Goal: Information Seeking & Learning: Find specific fact

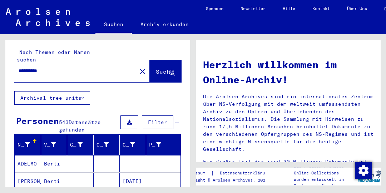
click at [63, 67] on input "**********" at bounding box center [74, 71] width 110 height 8
type input "*"
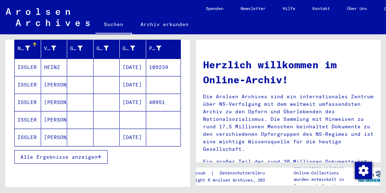
scroll to position [101, 0]
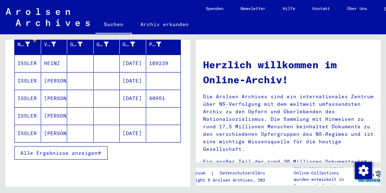
click at [52, 150] on span "Alle Ergebnisse anzeigen" at bounding box center [58, 153] width 77 height 6
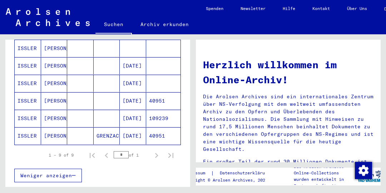
scroll to position [176, 0]
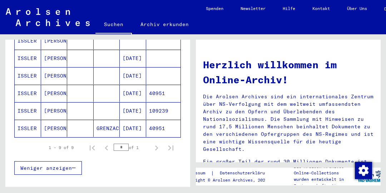
click at [42, 120] on mat-cell "[PERSON_NAME]" at bounding box center [54, 128] width 26 height 17
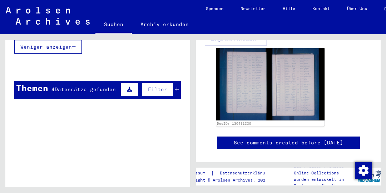
scroll to position [187, 0]
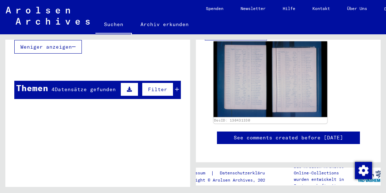
click at [254, 71] on img at bounding box center [271, 80] width 114 height 76
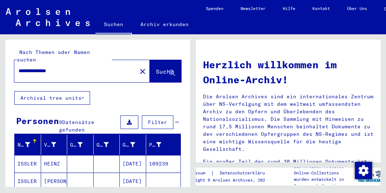
click at [104, 67] on input "**********" at bounding box center [74, 71] width 110 height 8
type input "*"
click at [160, 68] on span "Suche" at bounding box center [165, 71] width 18 height 7
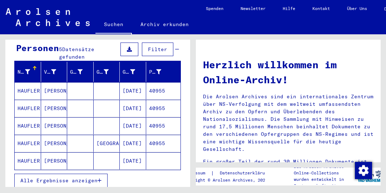
scroll to position [81, 0]
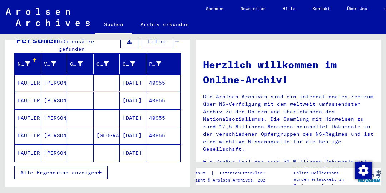
click at [162, 77] on mat-cell "40955" at bounding box center [163, 82] width 35 height 17
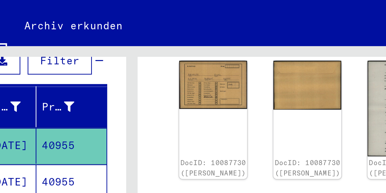
scroll to position [114, 0]
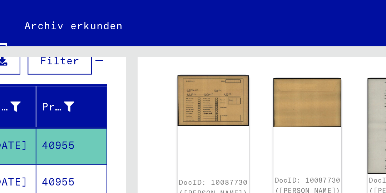
click at [225, 56] on img at bounding box center [233, 61] width 35 height 25
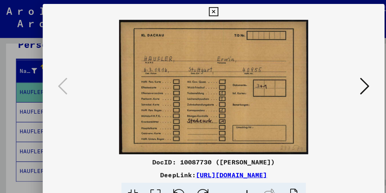
click at [332, 77] on icon at bounding box center [330, 77] width 9 height 17
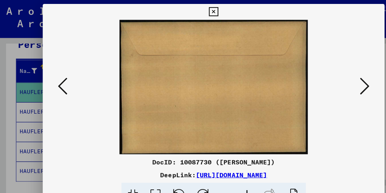
click at [332, 84] on icon at bounding box center [330, 77] width 9 height 17
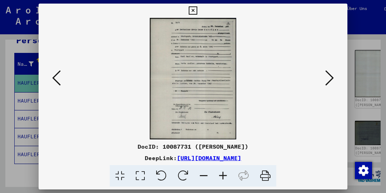
click at [330, 77] on icon at bounding box center [330, 77] width 9 height 17
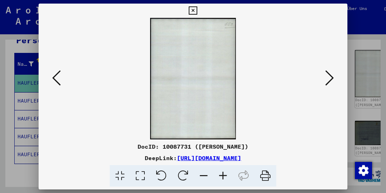
click at [332, 79] on icon at bounding box center [330, 77] width 9 height 17
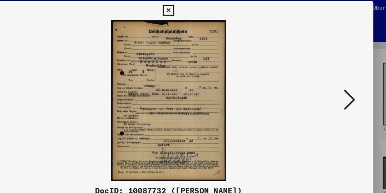
click at [333, 77] on icon at bounding box center [330, 77] width 9 height 17
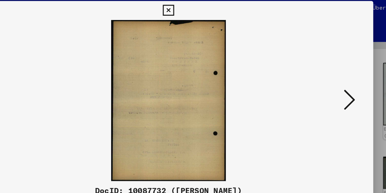
click at [332, 78] on icon at bounding box center [330, 77] width 9 height 17
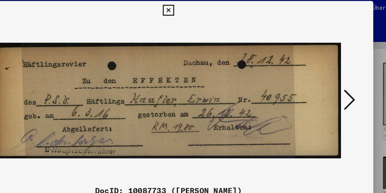
click at [332, 78] on icon at bounding box center [330, 77] width 9 height 17
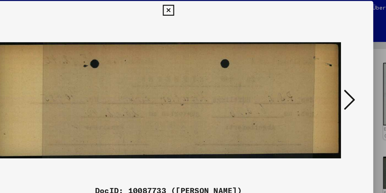
click at [333, 75] on icon at bounding box center [330, 77] width 9 height 17
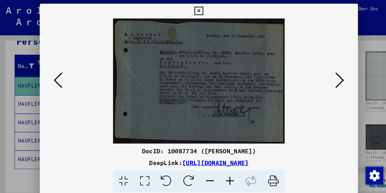
click at [331, 80] on icon at bounding box center [330, 77] width 9 height 17
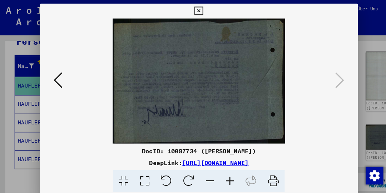
click at [3, 60] on div at bounding box center [193, 96] width 386 height 193
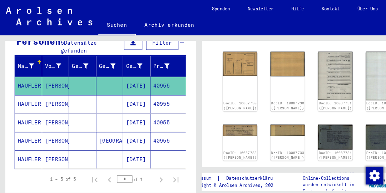
click at [161, 93] on mat-cell "40955" at bounding box center [163, 101] width 35 height 18
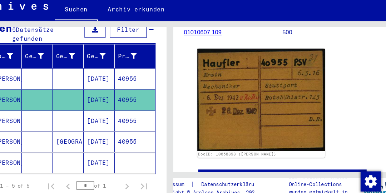
scroll to position [110, 0]
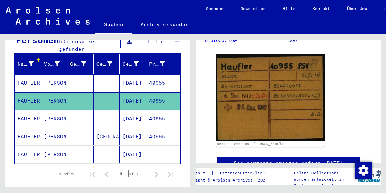
click at [163, 112] on mat-cell "40955" at bounding box center [163, 119] width 35 height 18
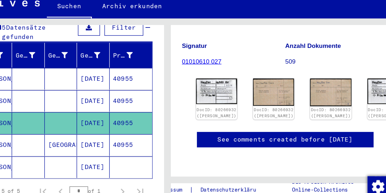
scroll to position [89, 0]
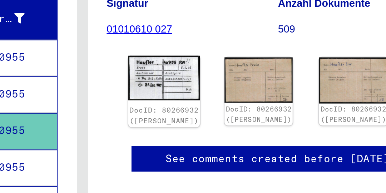
click at [224, 82] on img at bounding box center [233, 93] width 35 height 22
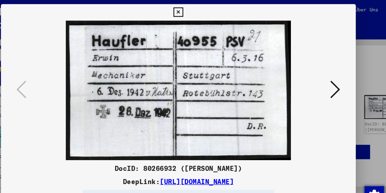
click at [331, 77] on icon at bounding box center [330, 77] width 9 height 17
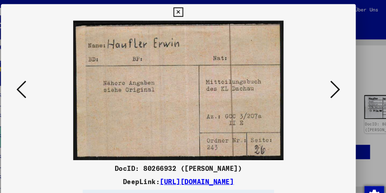
click at [344, 82] on div at bounding box center [193, 79] width 309 height 122
click at [332, 79] on icon at bounding box center [330, 77] width 9 height 17
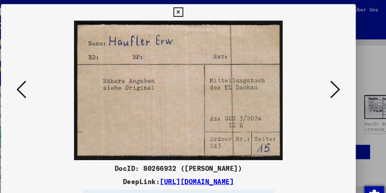
click at [332, 79] on icon at bounding box center [330, 77] width 9 height 17
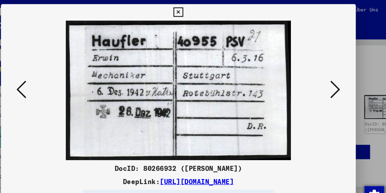
click at [333, 78] on icon at bounding box center [330, 77] width 9 height 17
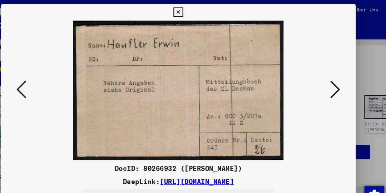
click at [334, 78] on button at bounding box center [329, 78] width 13 height 20
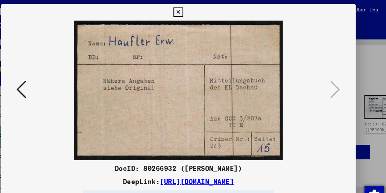
click at [60, 70] on icon at bounding box center [56, 77] width 9 height 17
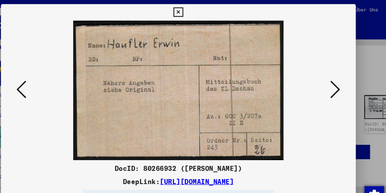
click at [360, 48] on div at bounding box center [193, 96] width 386 height 193
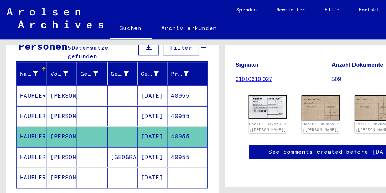
click at [163, 131] on mat-cell "40955" at bounding box center [163, 137] width 35 height 18
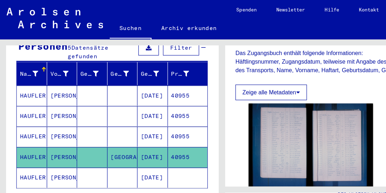
scroll to position [141, 0]
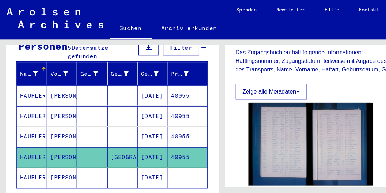
click at [138, 146] on mat-cell "[DATE]" at bounding box center [133, 155] width 26 height 18
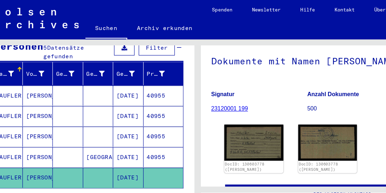
scroll to position [84, 0]
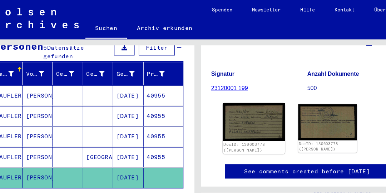
click at [221, 107] on img at bounding box center [221, 106] width 54 height 33
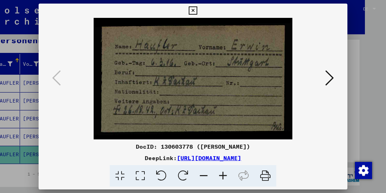
click at [333, 81] on icon at bounding box center [330, 77] width 9 height 17
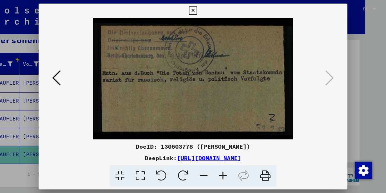
click at [193, 7] on icon at bounding box center [193, 10] width 8 height 9
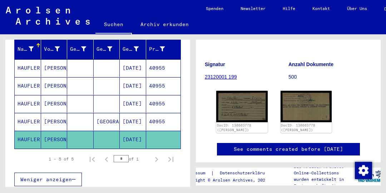
scroll to position [96, 0]
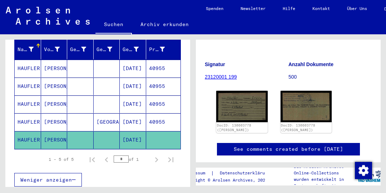
click at [160, 113] on mat-cell "40955" at bounding box center [163, 122] width 35 height 18
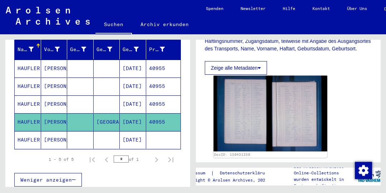
click at [247, 99] on img at bounding box center [271, 114] width 114 height 76
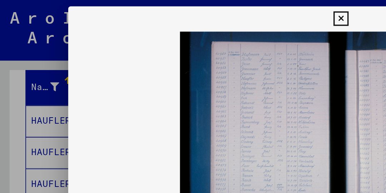
click at [20, 61] on div at bounding box center [193, 96] width 386 height 193
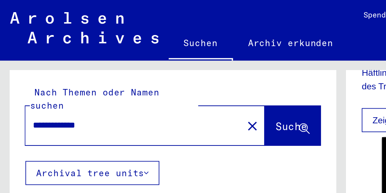
click at [81, 67] on input "**********" at bounding box center [76, 71] width 114 height 8
type input "*"
click at [160, 68] on span "Suche" at bounding box center [165, 71] width 18 height 7
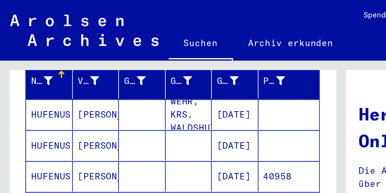
scroll to position [94, 0]
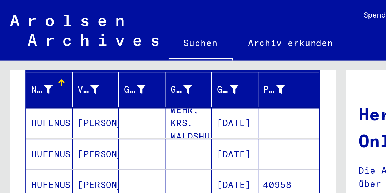
click at [139, 61] on mat-cell "[DATE]" at bounding box center [133, 69] width 26 height 17
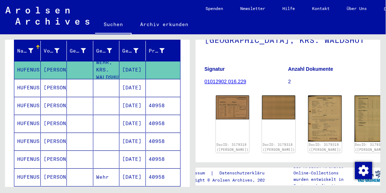
scroll to position [85, 0]
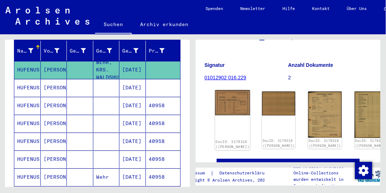
click at [228, 102] on img at bounding box center [232, 102] width 35 height 25
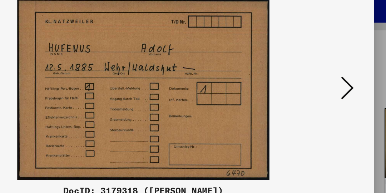
click at [333, 78] on icon at bounding box center [330, 77] width 9 height 17
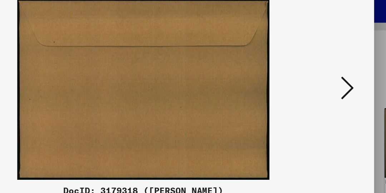
click at [330, 81] on icon at bounding box center [330, 77] width 9 height 17
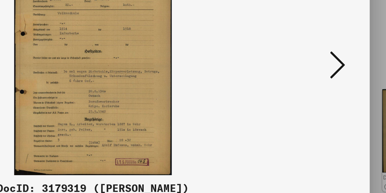
click at [334, 77] on icon at bounding box center [330, 77] width 9 height 17
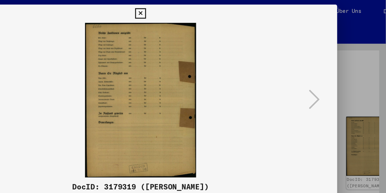
click at [194, 12] on icon at bounding box center [193, 10] width 8 height 9
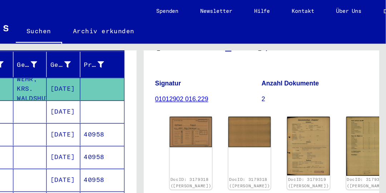
scroll to position [0, 0]
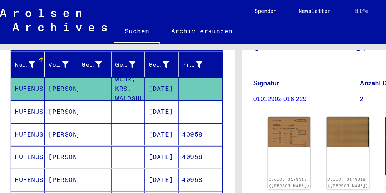
click at [163, 79] on mat-cell at bounding box center [163, 88] width 35 height 18
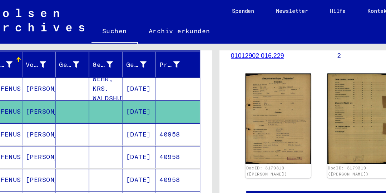
scroll to position [0, 24]
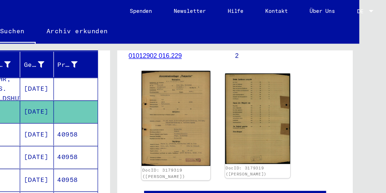
click at [225, 83] on img at bounding box center [221, 92] width 54 height 75
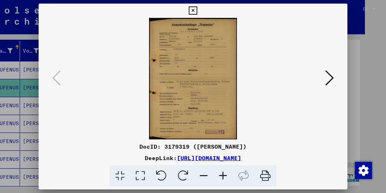
click at [196, 7] on icon at bounding box center [193, 10] width 8 height 9
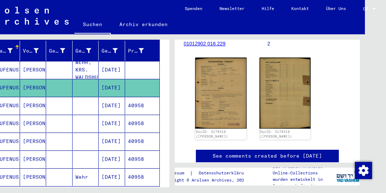
click at [137, 100] on mat-cell "40958" at bounding box center [142, 106] width 35 height 18
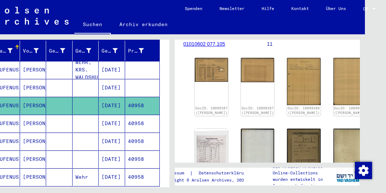
scroll to position [77, 0]
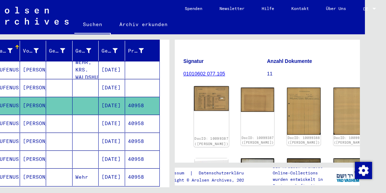
click at [201, 97] on img at bounding box center [211, 98] width 35 height 25
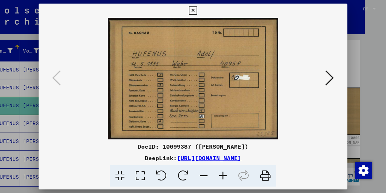
click at [335, 74] on button at bounding box center [329, 78] width 13 height 20
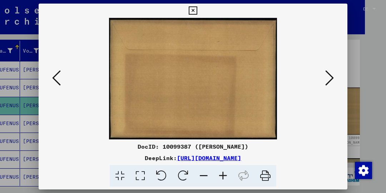
click at [333, 80] on icon at bounding box center [330, 77] width 9 height 17
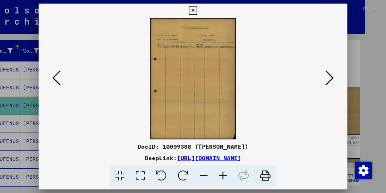
click at [332, 82] on icon at bounding box center [330, 77] width 9 height 17
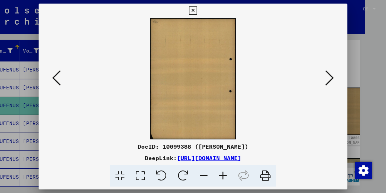
click at [334, 80] on button at bounding box center [329, 78] width 13 height 20
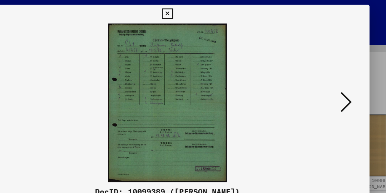
click at [332, 73] on icon at bounding box center [330, 77] width 9 height 17
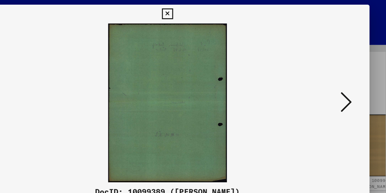
click at [331, 77] on icon at bounding box center [330, 77] width 9 height 17
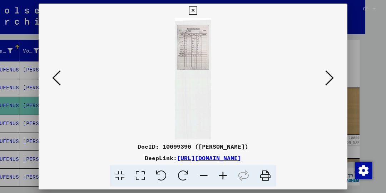
click at [331, 79] on icon at bounding box center [330, 77] width 9 height 17
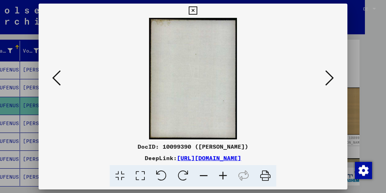
click at [336, 75] on button at bounding box center [329, 78] width 13 height 20
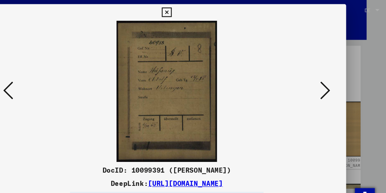
scroll to position [0, 0]
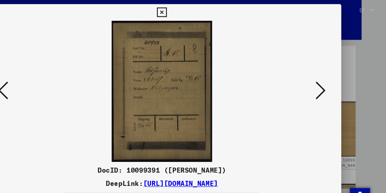
click at [331, 75] on icon at bounding box center [330, 77] width 9 height 17
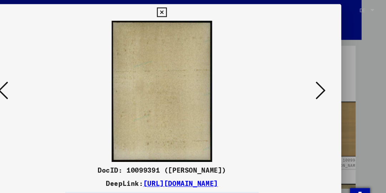
click at [332, 76] on icon at bounding box center [330, 77] width 9 height 17
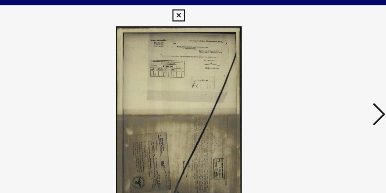
click at [330, 77] on icon at bounding box center [330, 77] width 9 height 17
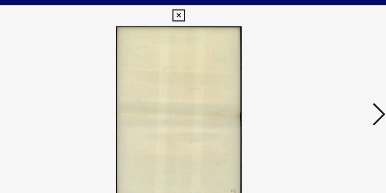
click at [332, 76] on icon at bounding box center [330, 77] width 9 height 17
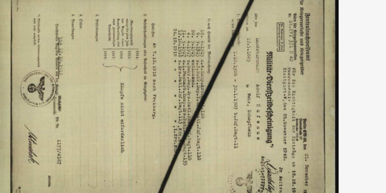
click at [200, 102] on img at bounding box center [193, 79] width 260 height 122
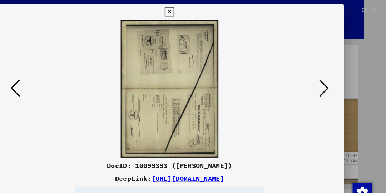
click at [330, 77] on icon at bounding box center [330, 77] width 9 height 17
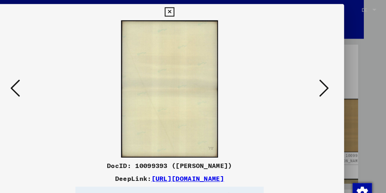
click at [333, 77] on icon at bounding box center [330, 77] width 9 height 17
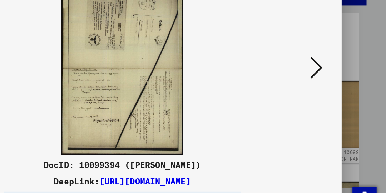
click at [335, 75] on button at bounding box center [329, 78] width 13 height 20
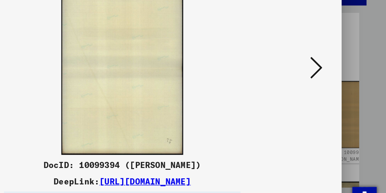
click at [334, 77] on icon at bounding box center [330, 77] width 9 height 17
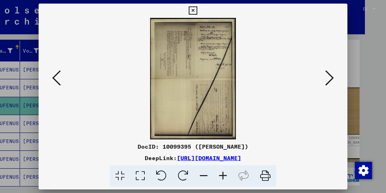
click at [334, 79] on icon at bounding box center [330, 77] width 9 height 17
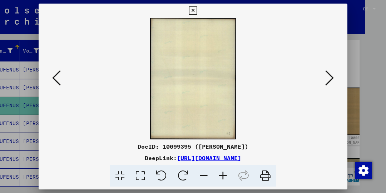
click at [334, 75] on icon at bounding box center [330, 77] width 9 height 17
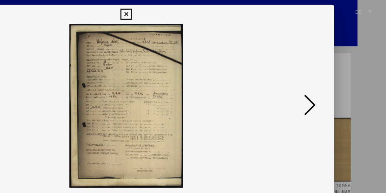
click at [333, 76] on icon at bounding box center [330, 77] width 9 height 17
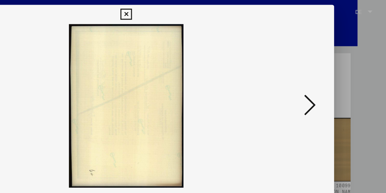
click at [336, 75] on button at bounding box center [329, 78] width 13 height 20
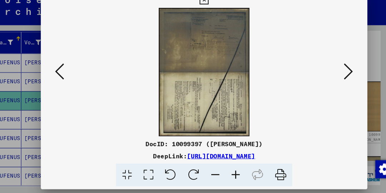
click at [332, 78] on icon at bounding box center [330, 77] width 9 height 17
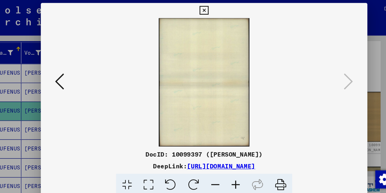
click at [198, 11] on button at bounding box center [193, 11] width 13 height 14
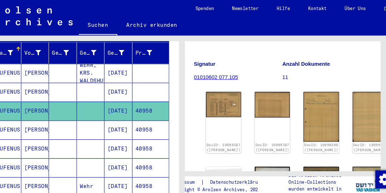
click at [137, 117] on mat-cell "40958" at bounding box center [142, 124] width 35 height 18
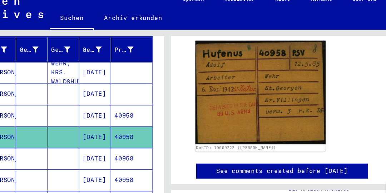
scroll to position [119, 0]
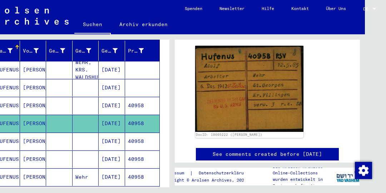
click at [139, 135] on mat-cell "40958" at bounding box center [142, 142] width 35 height 18
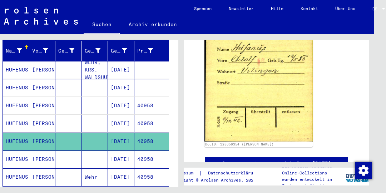
scroll to position [185, 0]
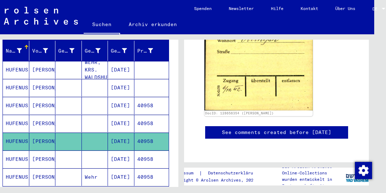
click at [151, 151] on mat-cell "40958" at bounding box center [152, 160] width 35 height 18
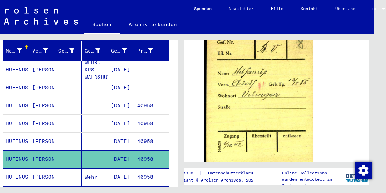
scroll to position [126, 0]
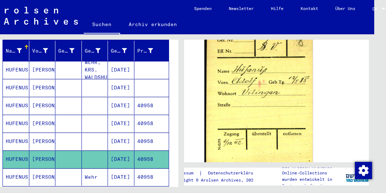
click at [150, 169] on mat-cell "40958" at bounding box center [152, 178] width 35 height 18
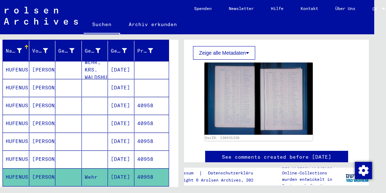
scroll to position [161, 0]
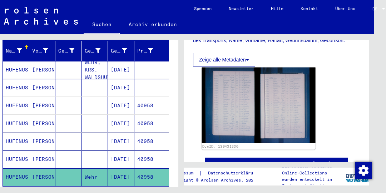
click at [237, 94] on img at bounding box center [259, 106] width 114 height 76
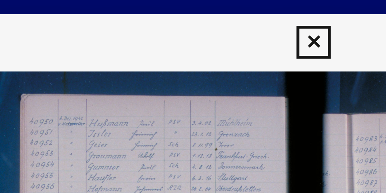
click at [193, 10] on icon at bounding box center [193, 10] width 8 height 9
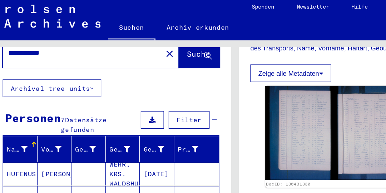
scroll to position [0, 0]
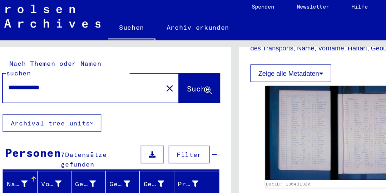
click at [76, 67] on input "**********" at bounding box center [63, 71] width 114 height 8
type input "*"
click at [148, 68] on span "Suche" at bounding box center [153, 71] width 18 height 7
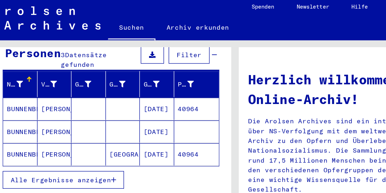
scroll to position [77, 0]
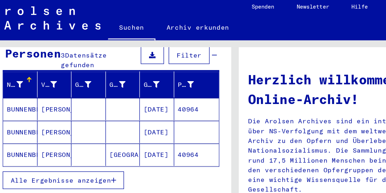
click at [148, 79] on mat-cell "40964" at bounding box center [151, 87] width 35 height 17
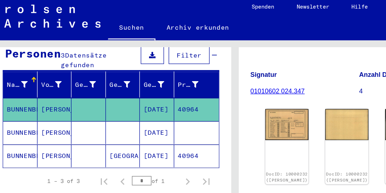
scroll to position [77, 1]
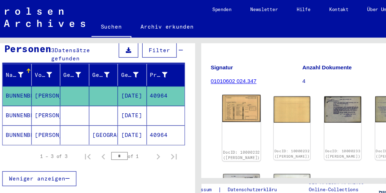
click at [215, 96] on img at bounding box center [220, 99] width 35 height 25
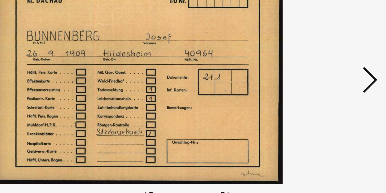
click at [331, 76] on icon at bounding box center [330, 77] width 9 height 17
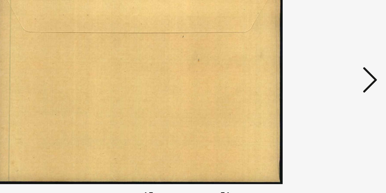
click at [328, 78] on icon at bounding box center [330, 77] width 9 height 17
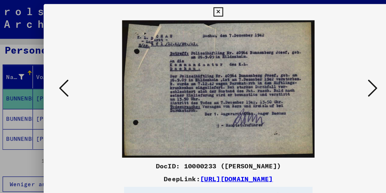
click at [330, 80] on icon at bounding box center [330, 77] width 9 height 17
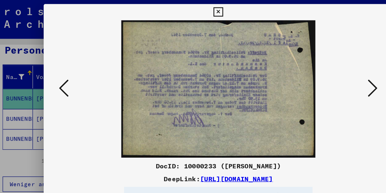
click at [333, 81] on icon at bounding box center [330, 77] width 9 height 17
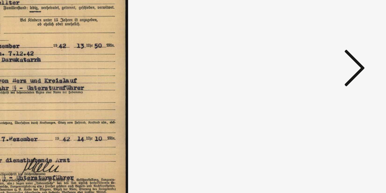
click at [332, 77] on icon at bounding box center [330, 77] width 9 height 17
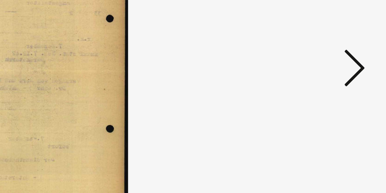
click at [332, 79] on icon at bounding box center [330, 77] width 9 height 17
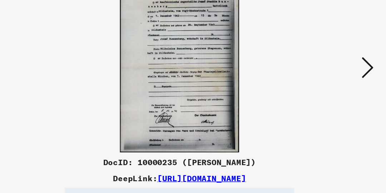
click at [332, 75] on icon at bounding box center [330, 77] width 9 height 17
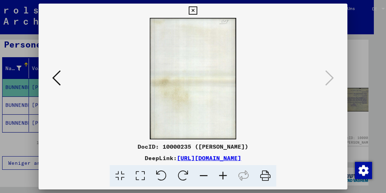
click at [192, 11] on icon at bounding box center [193, 10] width 8 height 9
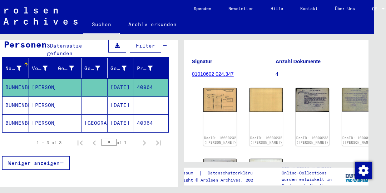
click at [125, 98] on mat-cell "[DATE]" at bounding box center [121, 106] width 26 height 18
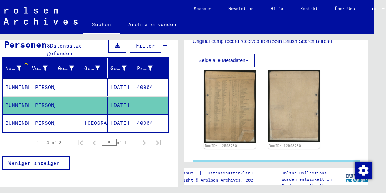
scroll to position [320, 0]
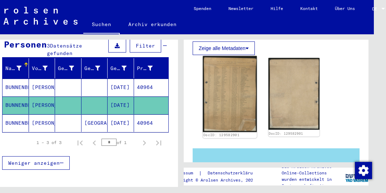
click at [235, 87] on img at bounding box center [230, 94] width 54 height 76
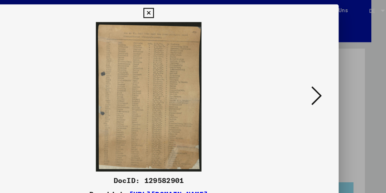
click at [334, 75] on button at bounding box center [329, 78] width 13 height 20
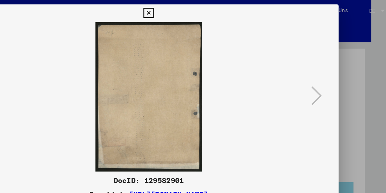
click at [198, 11] on button at bounding box center [193, 11] width 13 height 14
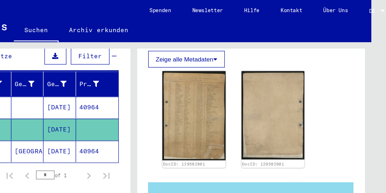
click at [149, 117] on mat-cell "40964" at bounding box center [151, 123] width 35 height 18
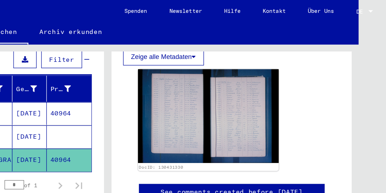
scroll to position [177, 0]
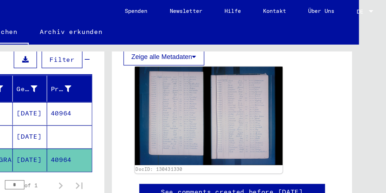
click at [219, 83] on img at bounding box center [250, 90] width 114 height 76
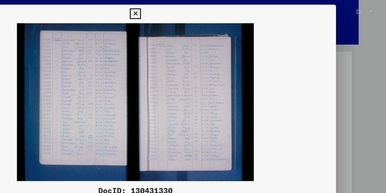
scroll to position [0, 0]
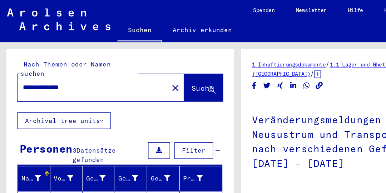
click at [82, 67] on input "**********" at bounding box center [76, 71] width 114 height 8
type input "*"
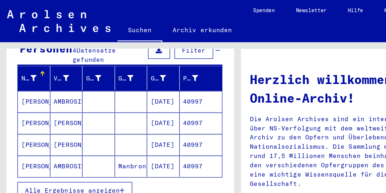
scroll to position [98, 0]
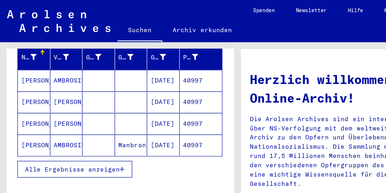
click at [157, 60] on mat-cell "40997" at bounding box center [163, 65] width 35 height 17
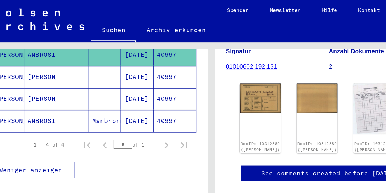
scroll to position [96, 0]
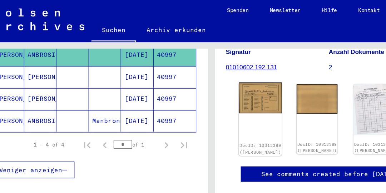
click at [202, 81] on img at bounding box center [212, 79] width 35 height 25
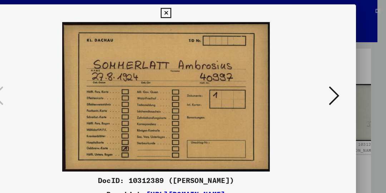
click at [328, 77] on icon at bounding box center [330, 77] width 9 height 17
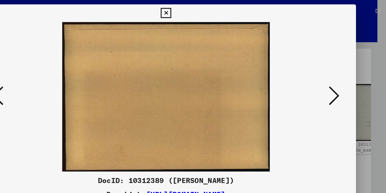
click at [331, 81] on icon at bounding box center [330, 77] width 9 height 17
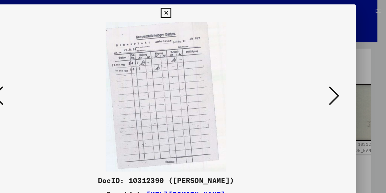
click at [332, 81] on icon at bounding box center [330, 77] width 9 height 17
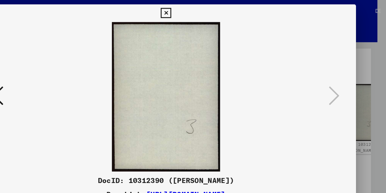
click at [192, 12] on icon at bounding box center [193, 10] width 8 height 9
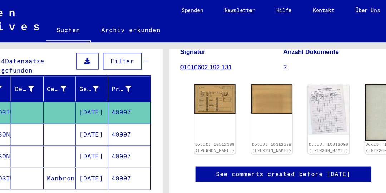
scroll to position [72, 0]
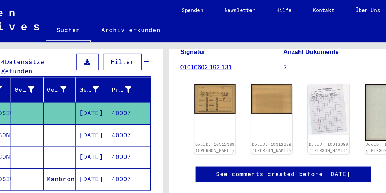
click at [153, 101] on mat-cell "40997" at bounding box center [163, 110] width 35 height 18
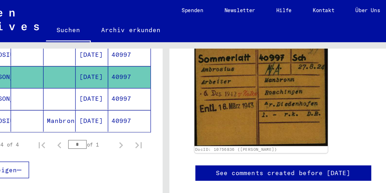
scroll to position [128, 0]
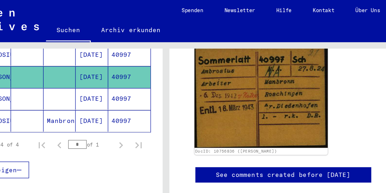
click at [160, 77] on mat-cell "40997" at bounding box center [163, 81] width 35 height 18
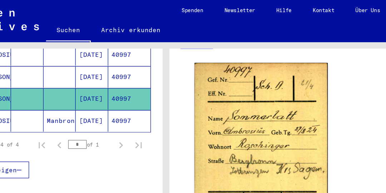
scroll to position [104, 0]
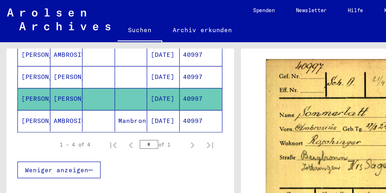
click at [157, 93] on mat-cell "40997" at bounding box center [163, 98] width 35 height 18
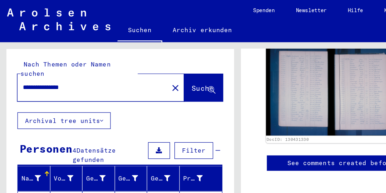
click at [19, 67] on input "**********" at bounding box center [76, 71] width 114 height 8
click at [113, 67] on input "**********" at bounding box center [76, 71] width 114 height 8
click at [159, 68] on span "Suche" at bounding box center [165, 71] width 18 height 7
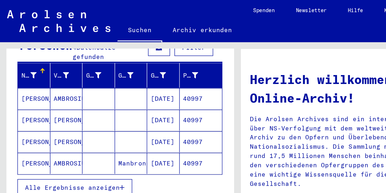
scroll to position [85, 0]
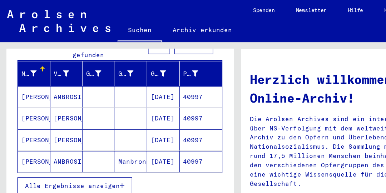
click at [30, 123] on mat-cell "[PERSON_NAME]" at bounding box center [28, 131] width 26 height 17
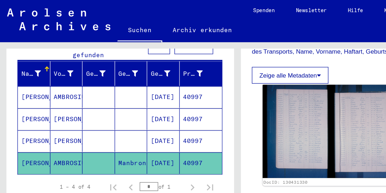
click at [244, 98] on img at bounding box center [271, 107] width 114 height 76
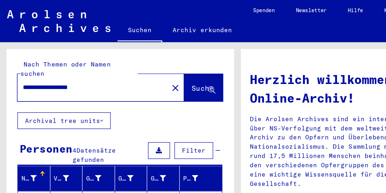
click at [87, 67] on input "**********" at bounding box center [74, 71] width 110 height 8
type input "*"
click at [9, 83] on div "Nach Themen oder Namen suchen ********* close Suche" at bounding box center [97, 66] width 185 height 52
click at [67, 67] on input "*********" at bounding box center [74, 71] width 110 height 8
click at [159, 68] on span "Suche" at bounding box center [165, 71] width 18 height 7
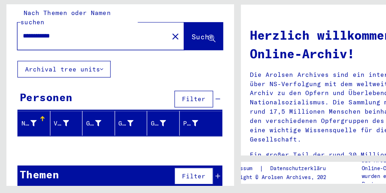
click at [151, 62] on button "Suche" at bounding box center [165, 65] width 31 height 22
click at [160, 62] on span "Suche" at bounding box center [165, 65] width 18 height 7
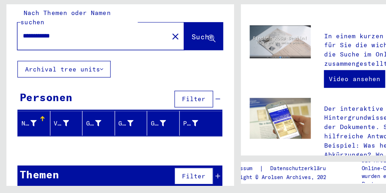
scroll to position [184, 0]
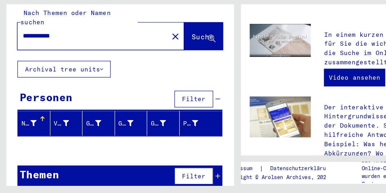
click at [42, 62] on input "**********" at bounding box center [74, 66] width 110 height 8
type input "*****"
click at [159, 63] on span "Suche" at bounding box center [165, 67] width 19 height 8
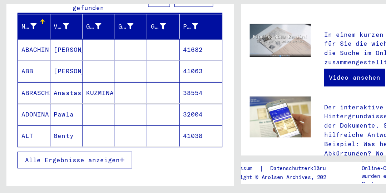
scroll to position [89, 0]
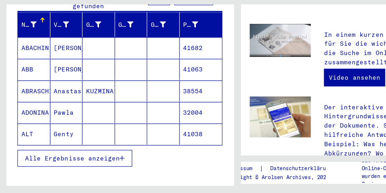
click at [38, 162] on span "Alle Ergebnisse anzeigen" at bounding box center [58, 165] width 77 height 6
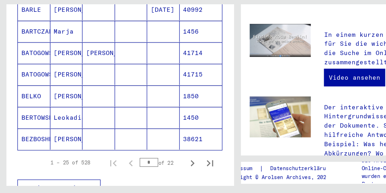
scroll to position [436, 0]
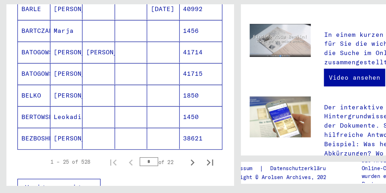
click at [156, 163] on icon "Next page" at bounding box center [157, 168] width 10 height 10
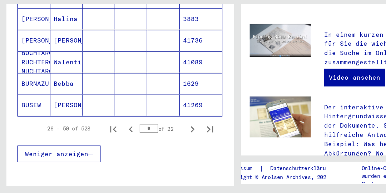
scroll to position [464, 0]
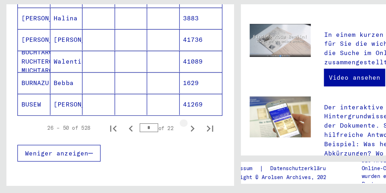
click at [156, 138] on icon "Next page" at bounding box center [156, 140] width 3 height 5
type input "*"
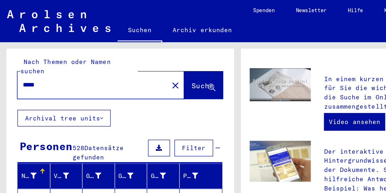
scroll to position [0, 0]
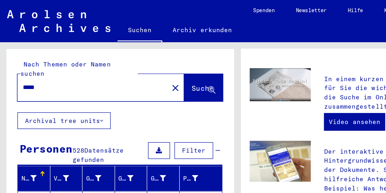
click at [20, 67] on input "*****" at bounding box center [74, 71] width 110 height 8
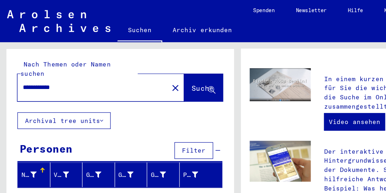
scroll to position [6, 0]
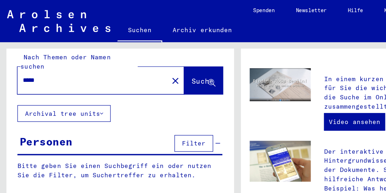
click at [73, 62] on input "*****" at bounding box center [74, 66] width 110 height 8
type input "*"
click at [163, 62] on span "Suche" at bounding box center [165, 65] width 18 height 7
click at [157, 62] on span "Suche" at bounding box center [165, 65] width 18 height 7
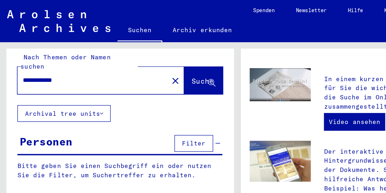
click at [163, 62] on span "Suche" at bounding box center [165, 65] width 18 height 7
click at [160, 62] on span "Suche" at bounding box center [165, 65] width 18 height 7
click at [174, 64] on icon at bounding box center [172, 67] width 6 height 6
click at [75, 62] on input "*****" at bounding box center [74, 66] width 110 height 8
type input "*"
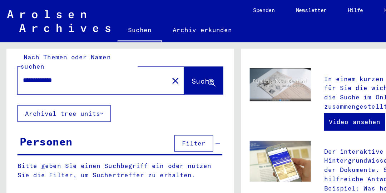
click at [159, 62] on span "Suche" at bounding box center [165, 65] width 18 height 7
click at [84, 62] on input "**********" at bounding box center [74, 66] width 110 height 8
type input "*"
click at [160, 62] on span "Suche" at bounding box center [165, 65] width 18 height 7
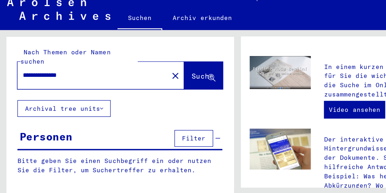
click at [158, 68] on span "Suche" at bounding box center [165, 71] width 18 height 7
click at [165, 68] on span "Suche" at bounding box center [165, 71] width 18 height 7
click at [157, 68] on span "Suche" at bounding box center [165, 71] width 18 height 7
click at [164, 68] on span "Suche" at bounding box center [165, 71] width 18 height 7
click at [165, 71] on button "Suche" at bounding box center [165, 71] width 31 height 22
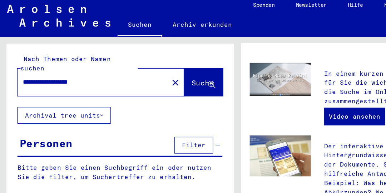
click at [166, 68] on span "Suche" at bounding box center [165, 71] width 18 height 7
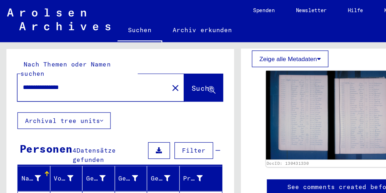
scroll to position [0, 24]
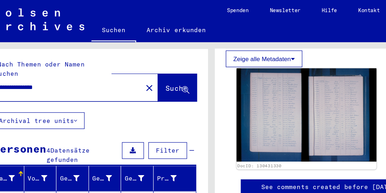
click at [226, 86] on img at bounding box center [250, 94] width 114 height 76
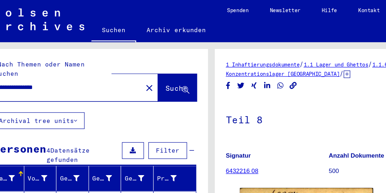
click at [69, 67] on input "**********" at bounding box center [54, 71] width 114 height 8
type input "*"
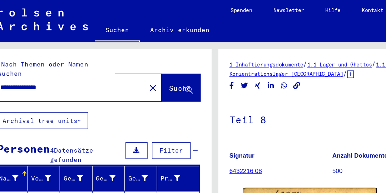
click at [143, 68] on span "Suche" at bounding box center [147, 71] width 18 height 7
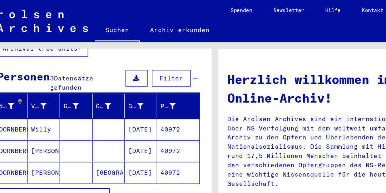
scroll to position [81, 0]
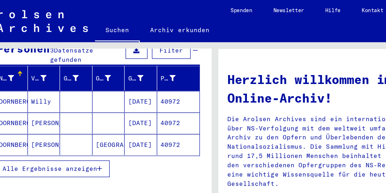
click at [144, 74] on mat-cell "40972" at bounding box center [145, 82] width 35 height 17
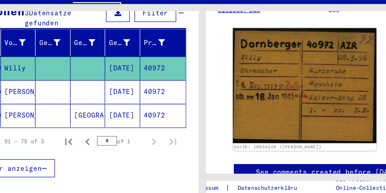
scroll to position [111, 0]
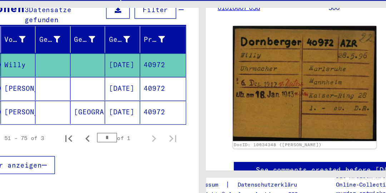
click at [139, 92] on mat-cell "40972" at bounding box center [145, 101] width 35 height 18
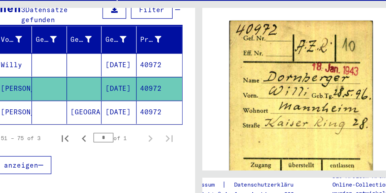
scroll to position [95, 0]
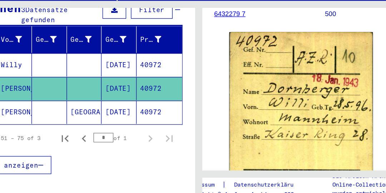
click at [135, 110] on mat-cell "40972" at bounding box center [142, 119] width 35 height 18
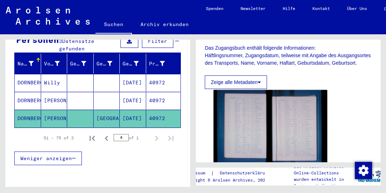
click at [254, 114] on img at bounding box center [271, 128] width 114 height 76
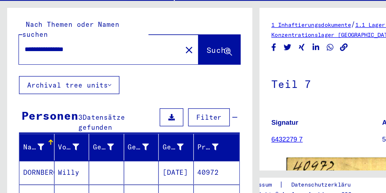
click at [92, 67] on input "**********" at bounding box center [76, 71] width 114 height 8
type input "*"
click at [162, 68] on span "Suche" at bounding box center [165, 71] width 18 height 7
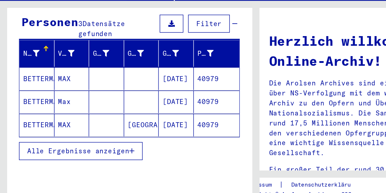
scroll to position [81, 0]
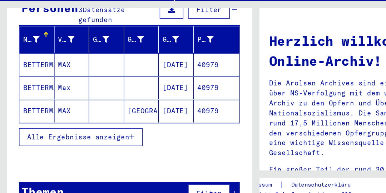
click at [161, 75] on mat-cell "40979" at bounding box center [163, 82] width 35 height 17
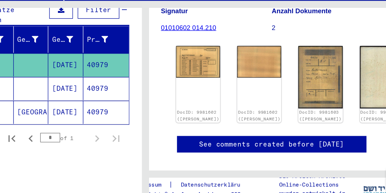
scroll to position [114, 0]
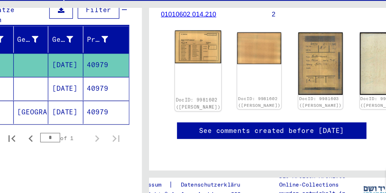
click at [204, 58] on img at bounding box center [212, 69] width 35 height 25
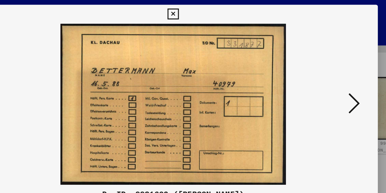
click at [332, 78] on icon at bounding box center [330, 77] width 9 height 17
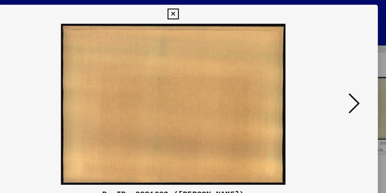
click at [332, 78] on icon at bounding box center [330, 77] width 9 height 17
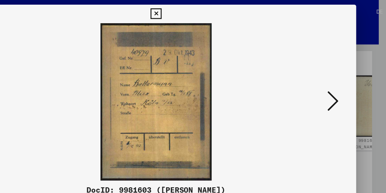
click at [331, 77] on icon at bounding box center [330, 77] width 9 height 17
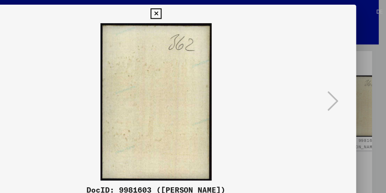
click at [193, 10] on icon at bounding box center [193, 10] width 8 height 9
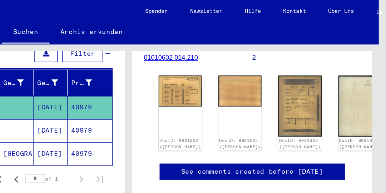
click at [137, 94] on mat-cell "40979" at bounding box center [142, 101] width 35 height 18
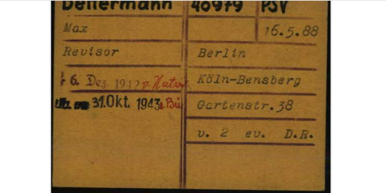
scroll to position [137, 0]
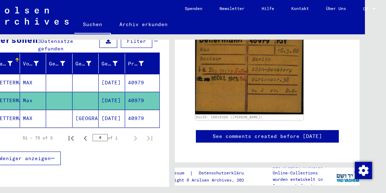
click at [135, 111] on mat-cell "40979" at bounding box center [142, 119] width 35 height 18
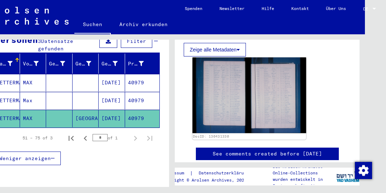
click at [225, 83] on img at bounding box center [250, 96] width 114 height 76
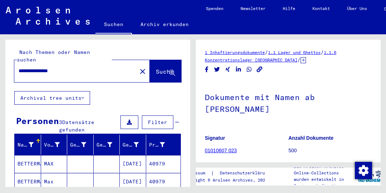
click at [97, 67] on input "**********" at bounding box center [76, 71] width 114 height 8
type input "*"
click at [159, 68] on span "Suche" at bounding box center [165, 71] width 18 height 7
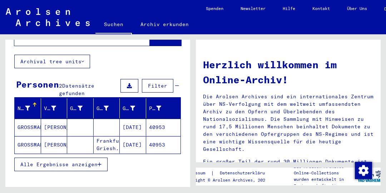
scroll to position [64, 0]
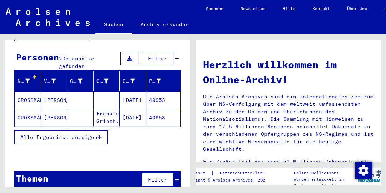
click at [159, 92] on mat-cell "40953" at bounding box center [163, 100] width 35 height 17
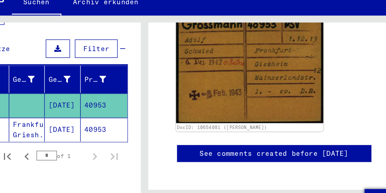
scroll to position [137, 0]
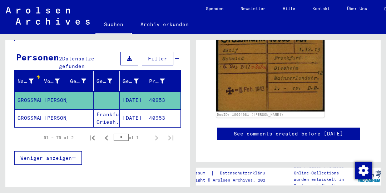
click at [156, 111] on mat-cell "40953" at bounding box center [163, 118] width 35 height 18
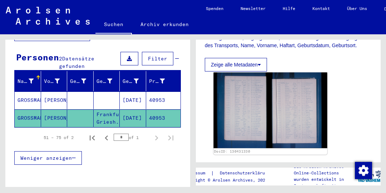
click at [249, 102] on img at bounding box center [271, 111] width 114 height 76
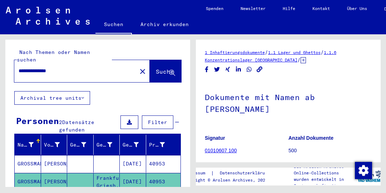
click at [96, 67] on input "**********" at bounding box center [76, 71] width 114 height 8
type input "*"
type input "**********"
click at [164, 69] on button "Suche" at bounding box center [165, 71] width 31 height 22
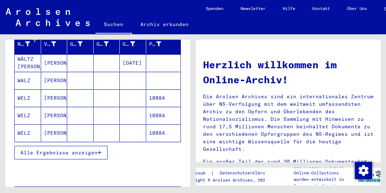
scroll to position [103, 0]
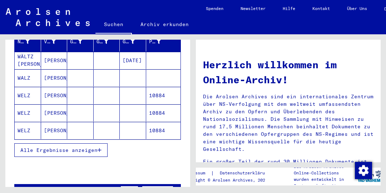
click at [49, 147] on span "Alle Ergebnisse anzeigen" at bounding box center [58, 150] width 77 height 6
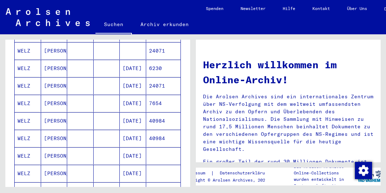
scroll to position [219, 0]
click at [160, 94] on mat-cell "7654" at bounding box center [163, 102] width 35 height 17
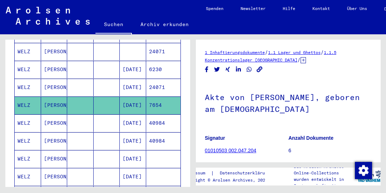
scroll to position [109, 0]
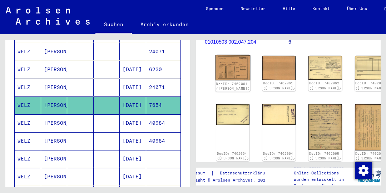
click at [226, 82] on link "DocID: 7402061 ([PERSON_NAME])" at bounding box center [233, 86] width 34 height 9
